Goal: Information Seeking & Learning: Learn about a topic

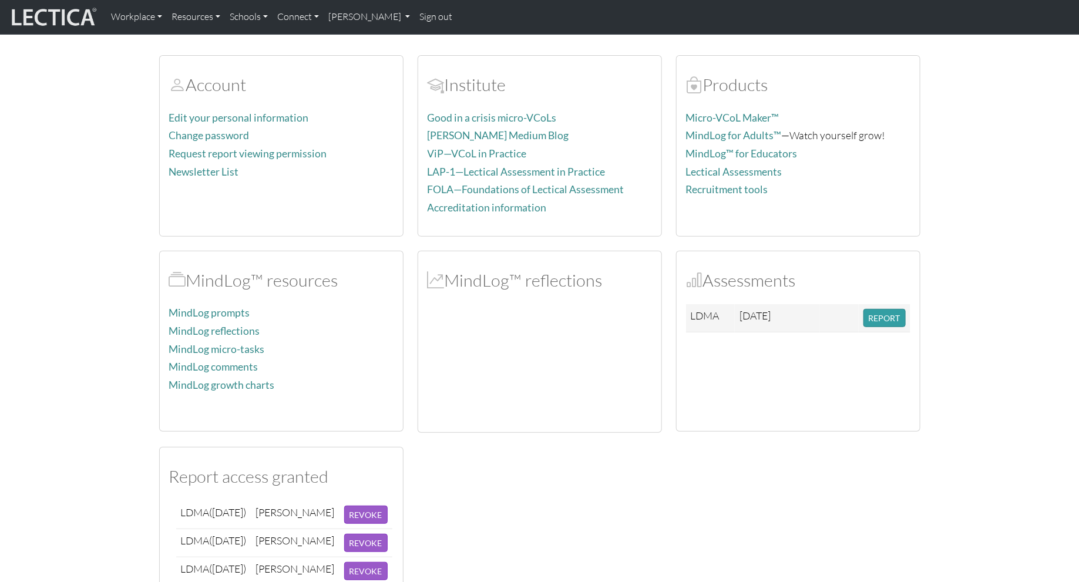
scroll to position [154, 0]
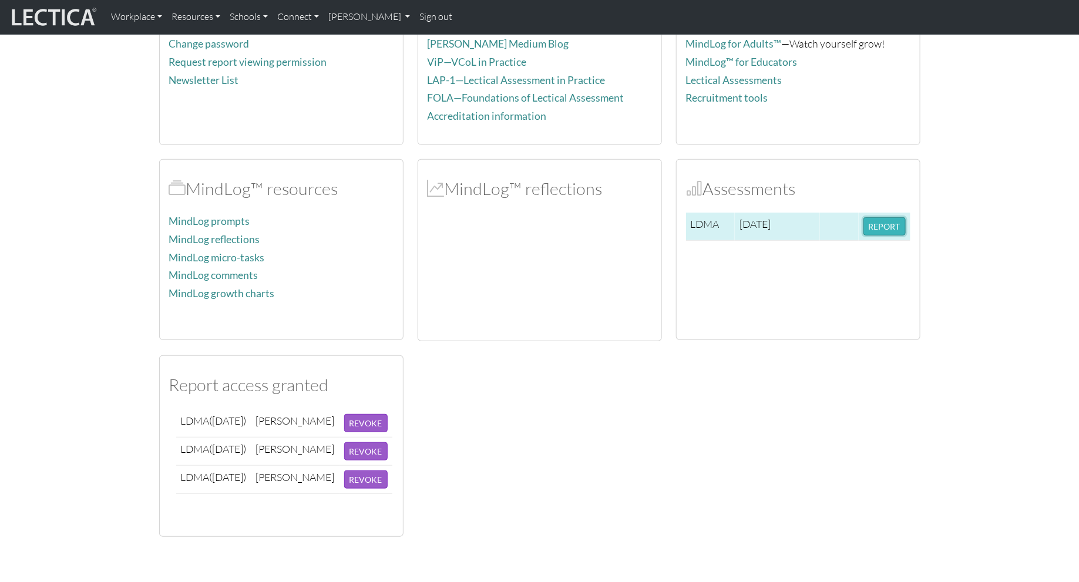
click at [877, 225] on button "REPORT" at bounding box center [884, 226] width 42 height 18
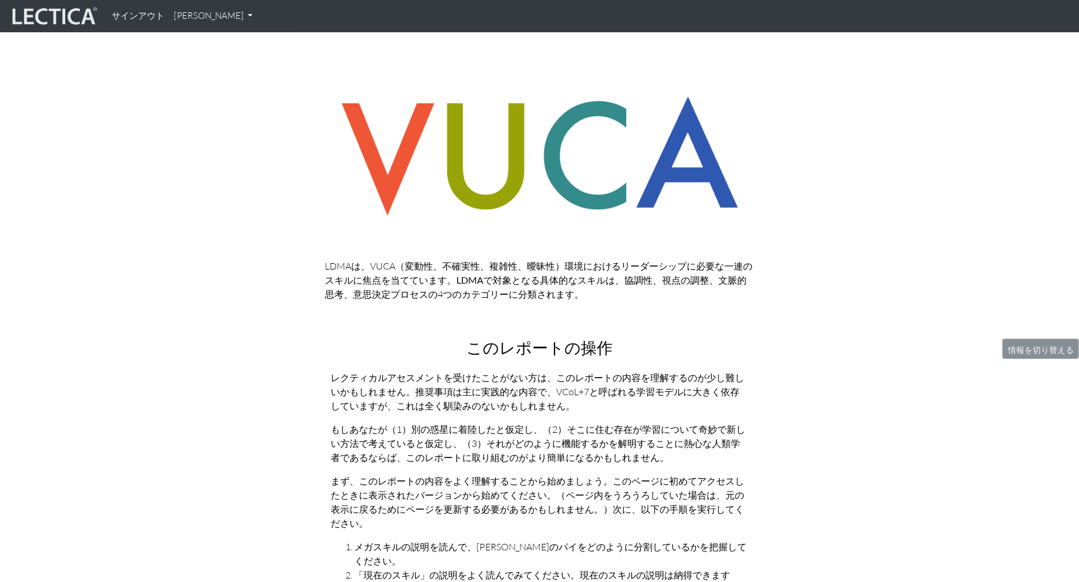
scroll to position [106, 0]
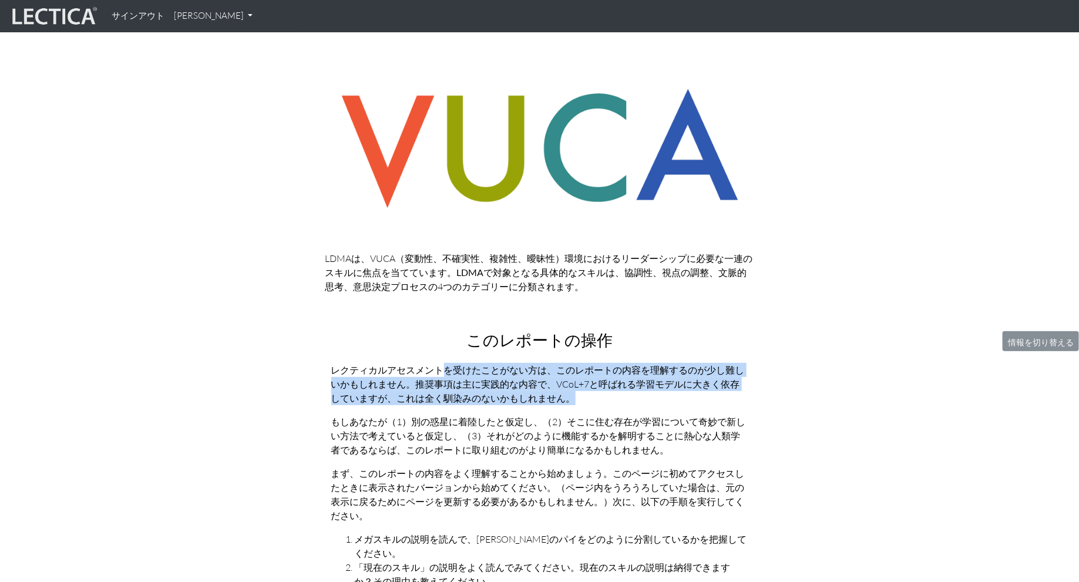
drag, startPoint x: 598, startPoint y: 405, endPoint x: 434, endPoint y: 370, distance: 167.6
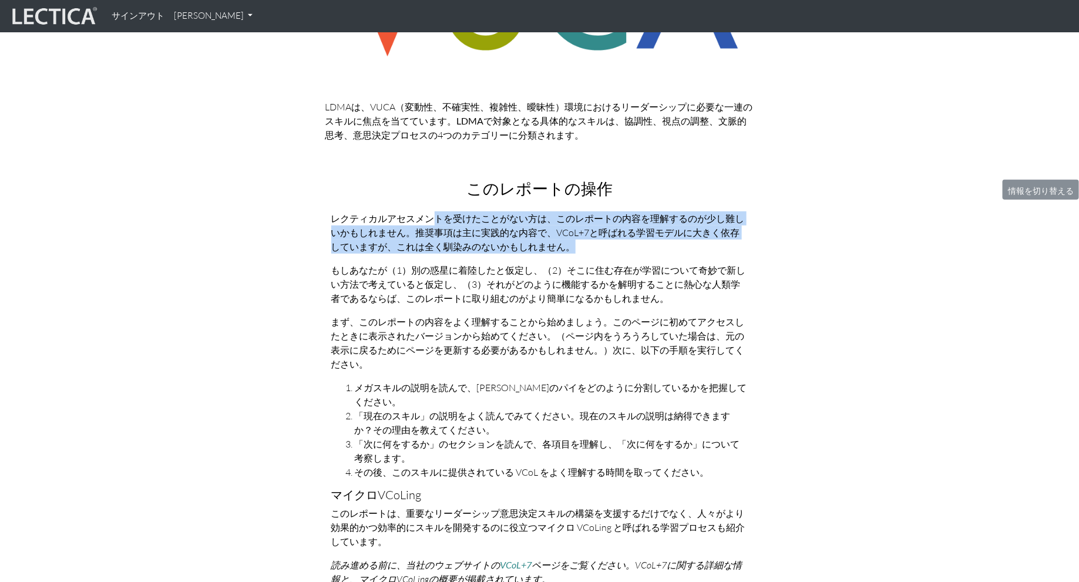
scroll to position [287, 0]
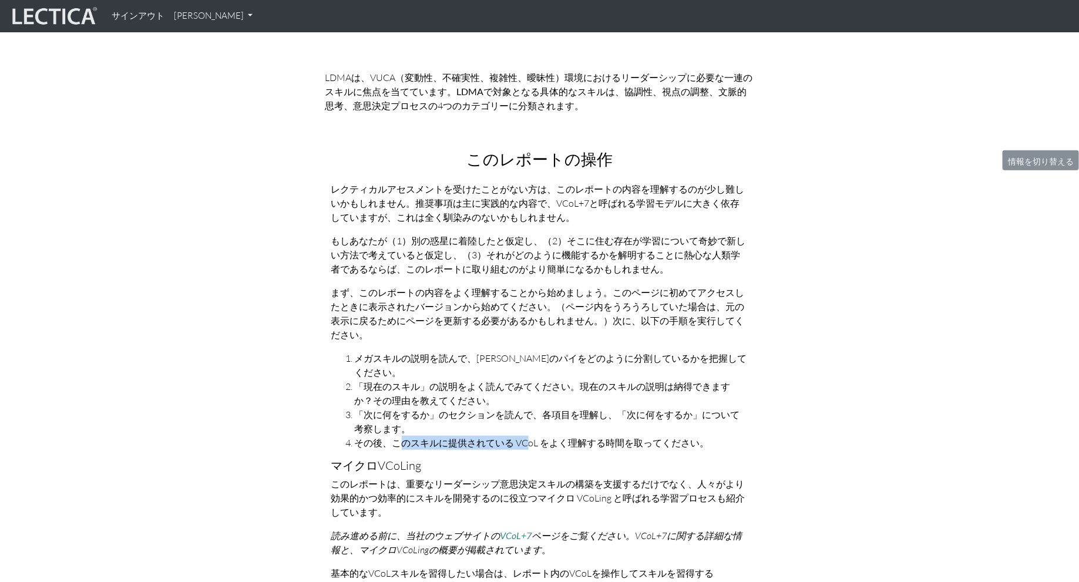
drag, startPoint x: 398, startPoint y: 427, endPoint x: 526, endPoint y: 427, distance: 128.0
click at [526, 437] on font "その後、このスキルに提供されている VCoL をよく理解する時間を取ってください。" at bounding box center [532, 443] width 355 height 12
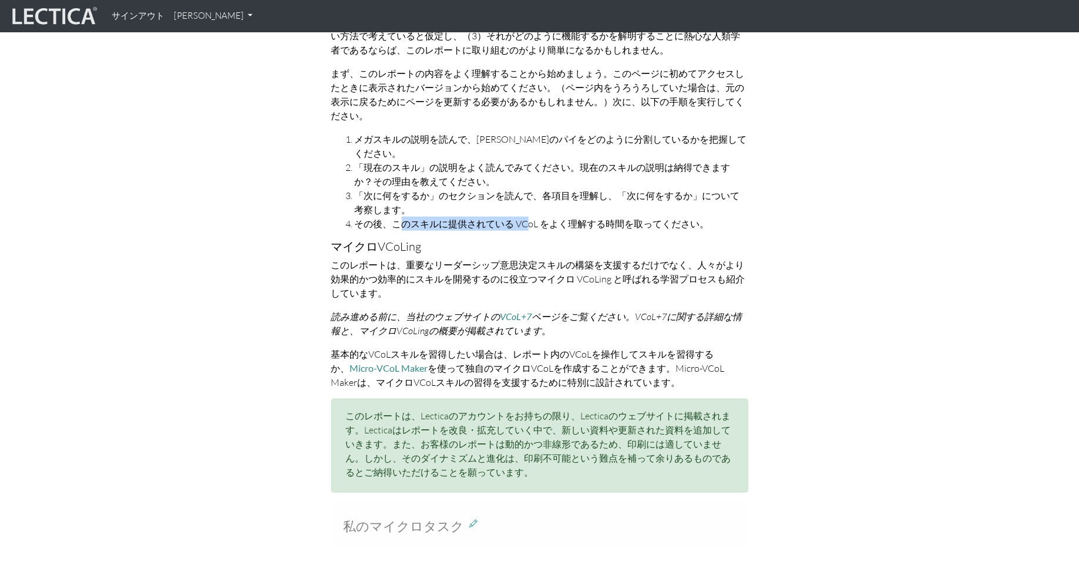
scroll to position [511, 0]
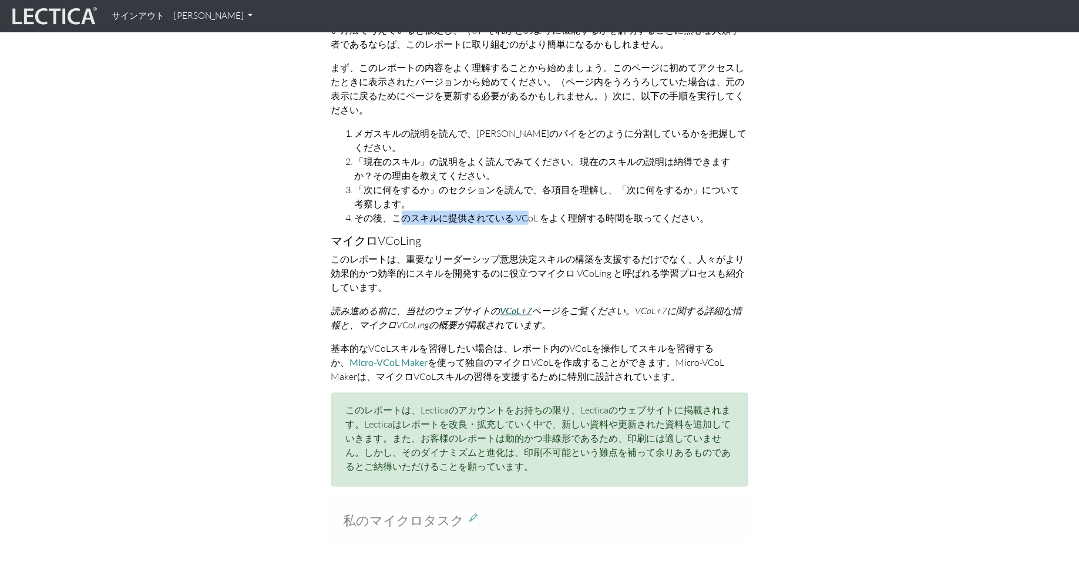
click at [527, 305] on font "VCoL+7" at bounding box center [516, 310] width 32 height 11
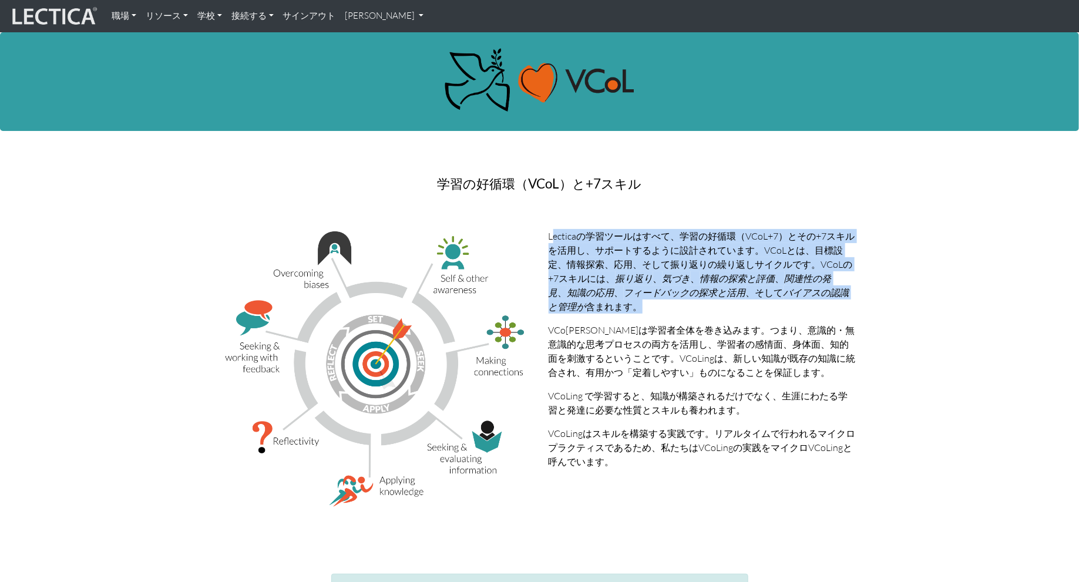
drag, startPoint x: 555, startPoint y: 231, endPoint x: 652, endPoint y: 304, distance: 121.2
click at [652, 304] on p "Lecticaの学習ツールはすべて、学習の好循環（VCoL+7）とその+7スキルを活用し、サポートするように設計されています。VCoLとは、目標設定、情報探索…" at bounding box center [702, 271] width 308 height 85
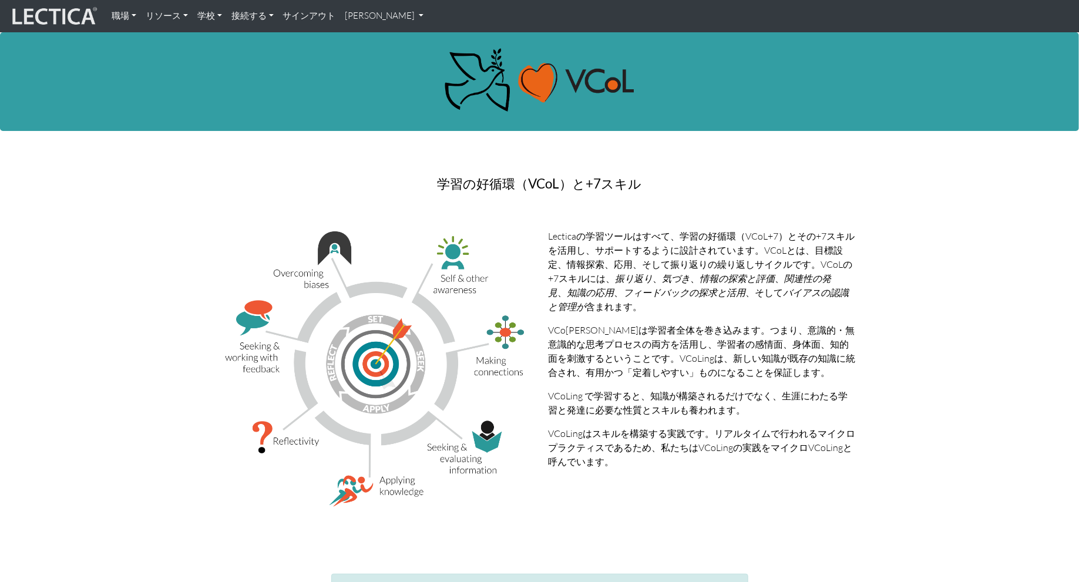
click at [652, 304] on p "Lecticaの学習ツールはすべて、学習の好循環（VCoL+7）とその+7スキルを活用し、サポートするように設計されています。VCoLとは、目標設定、情報探索…" at bounding box center [702, 271] width 308 height 85
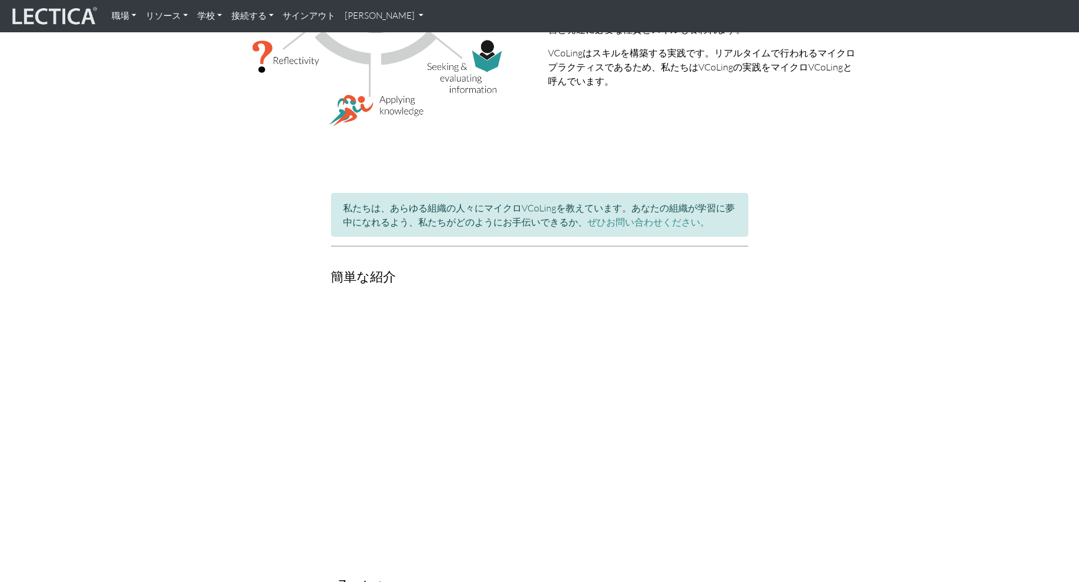
scroll to position [499, 0]
